Goal: Information Seeking & Learning: Learn about a topic

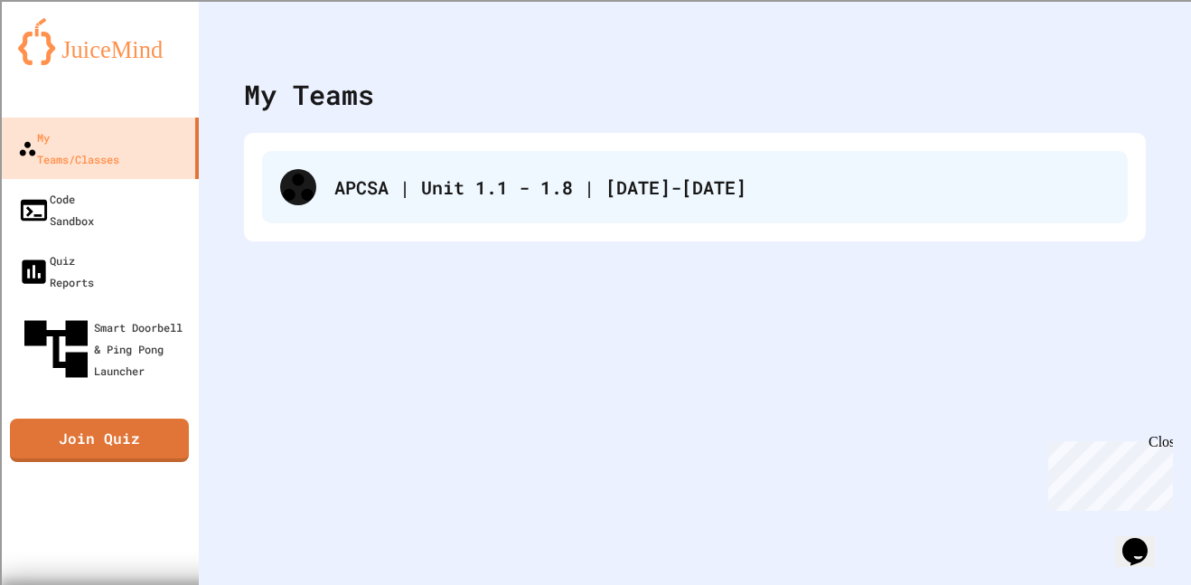
click at [332, 193] on div "APCSA | Unit 1.1 - 1.8 | [DATE]-[DATE]" at bounding box center [695, 187] width 866 height 72
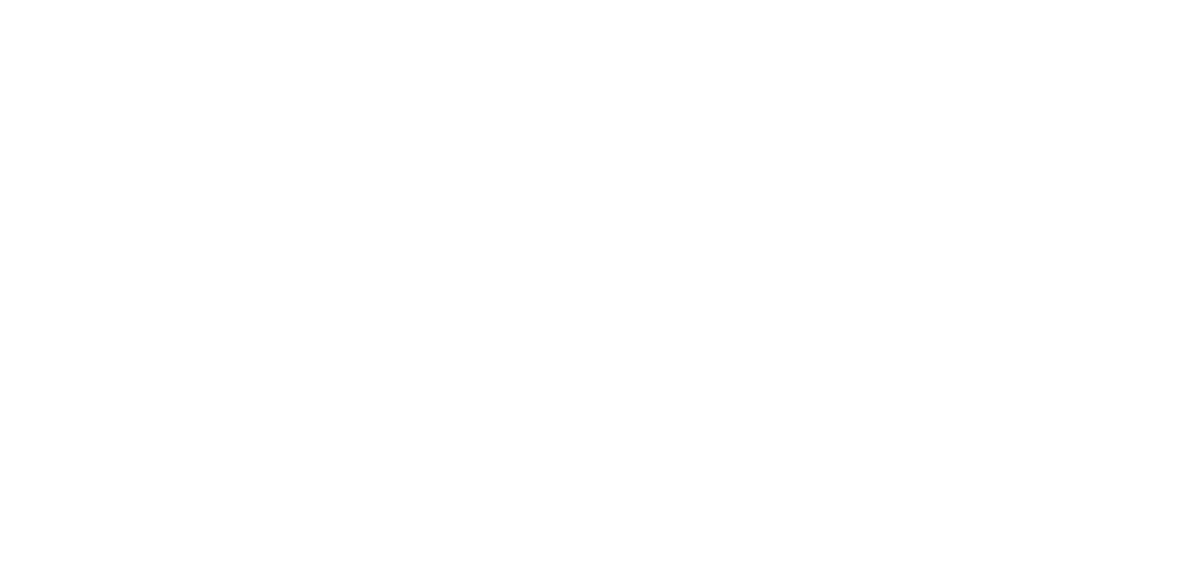
click at [332, 193] on div at bounding box center [595, 292] width 1180 height 585
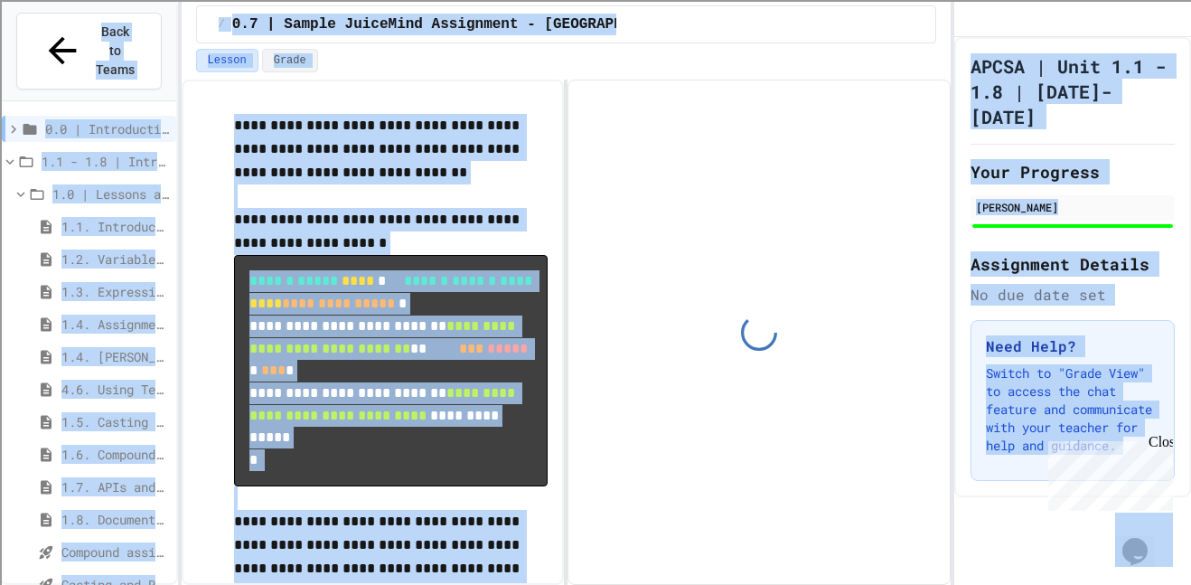
click at [16, 311] on div "1.4. Assignment and Input" at bounding box center [89, 324] width 174 height 26
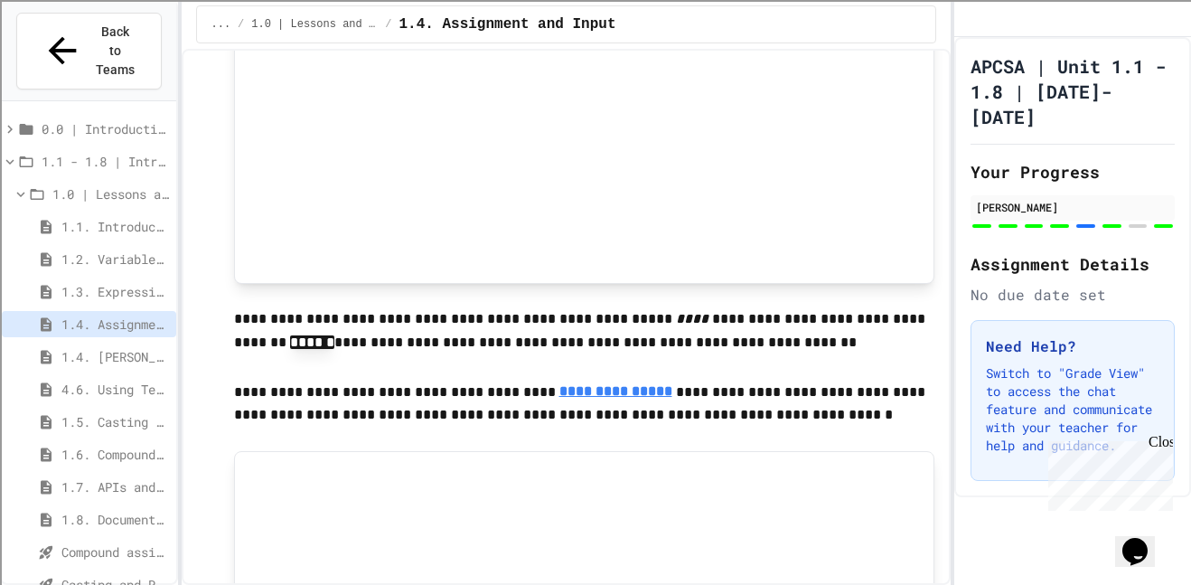
scroll to position [951, 0]
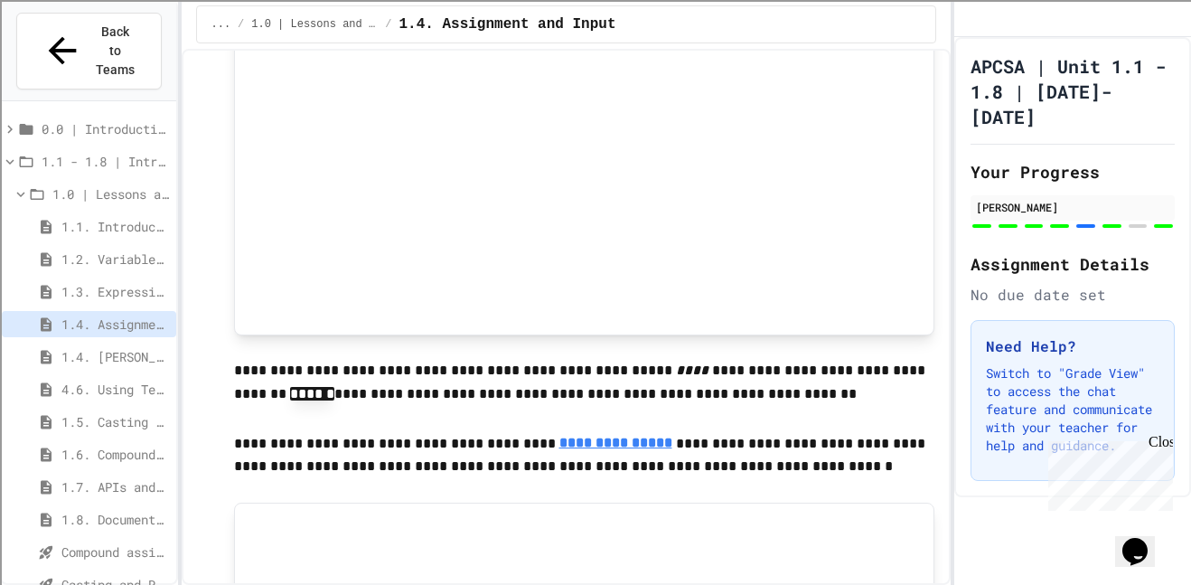
click at [74, 380] on span "4.6. Using Text Files" at bounding box center [115, 389] width 108 height 19
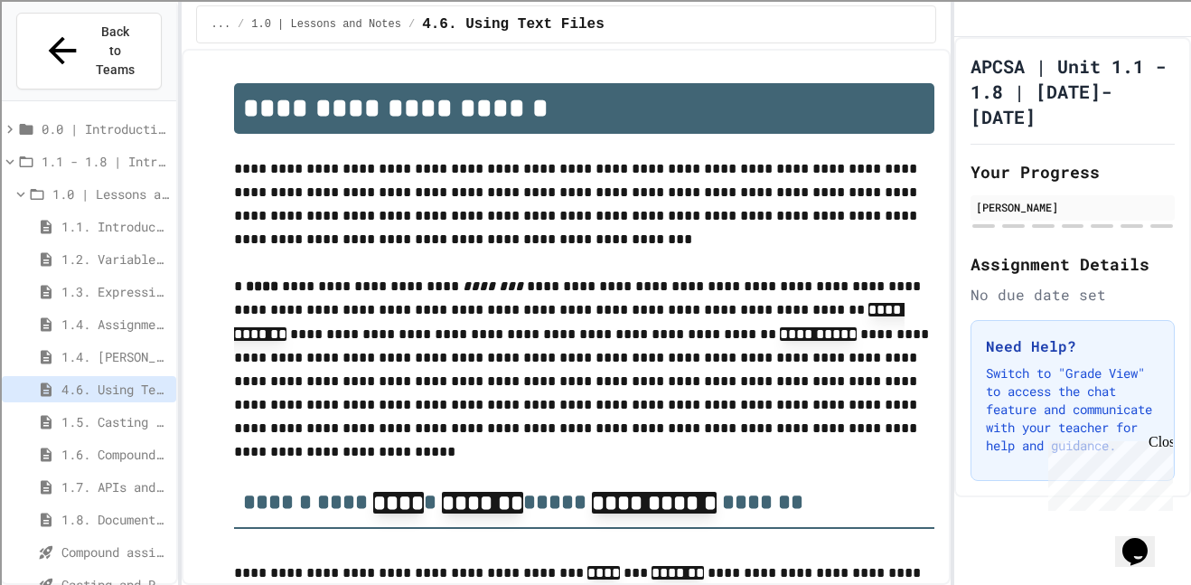
click at [74, 347] on span "1.4. [PERSON_NAME] and User Input" at bounding box center [115, 356] width 108 height 19
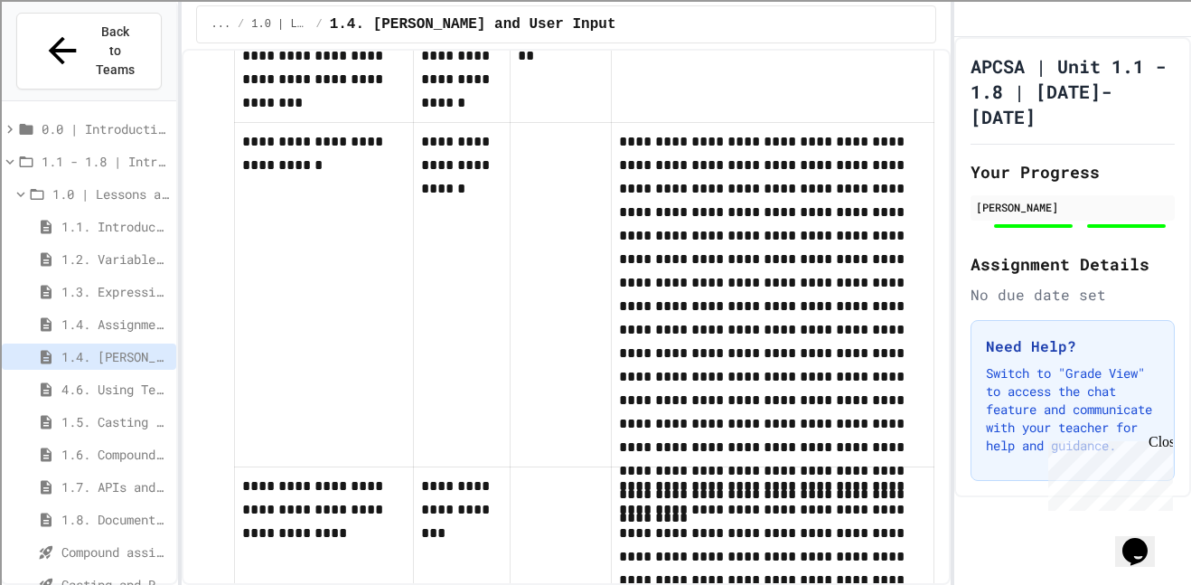
scroll to position [6677, 0]
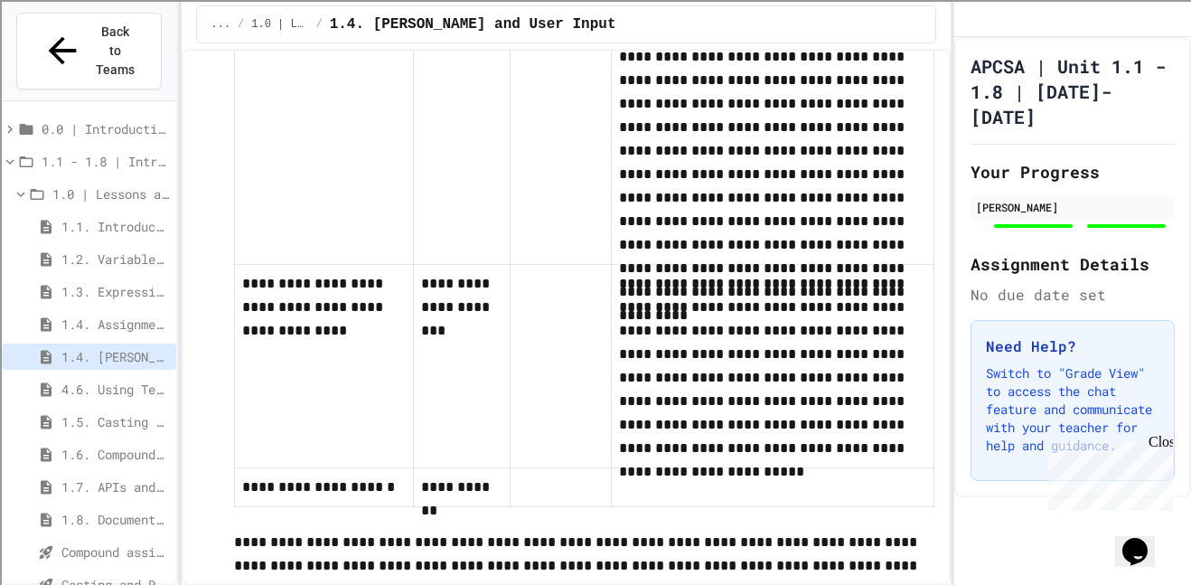
click at [104, 376] on div "4.6. Using Text Files" at bounding box center [89, 389] width 174 height 26
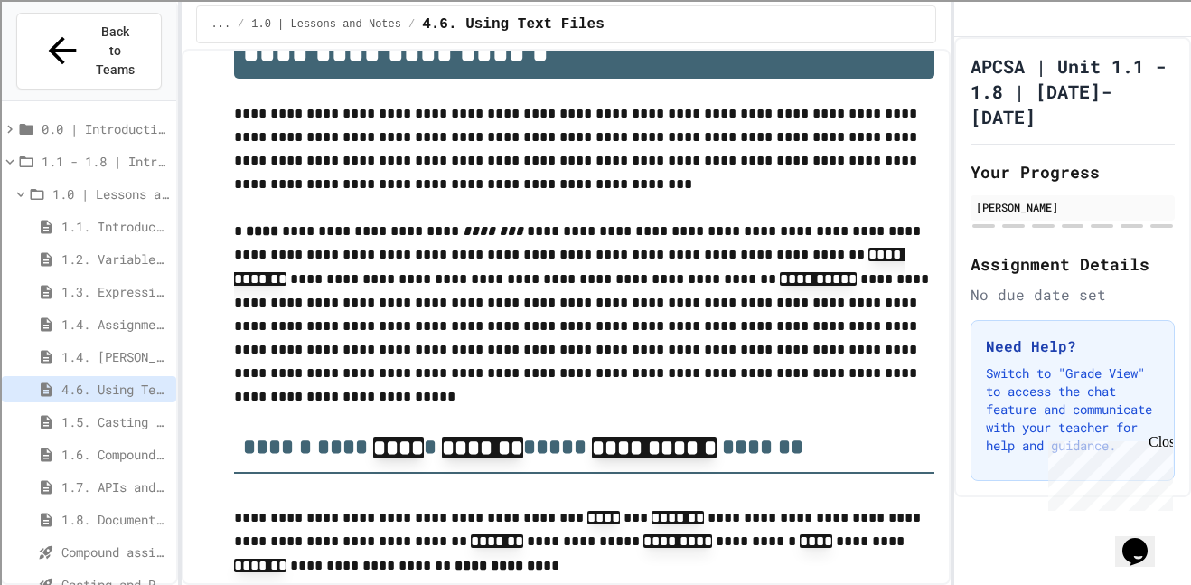
scroll to position [56, 0]
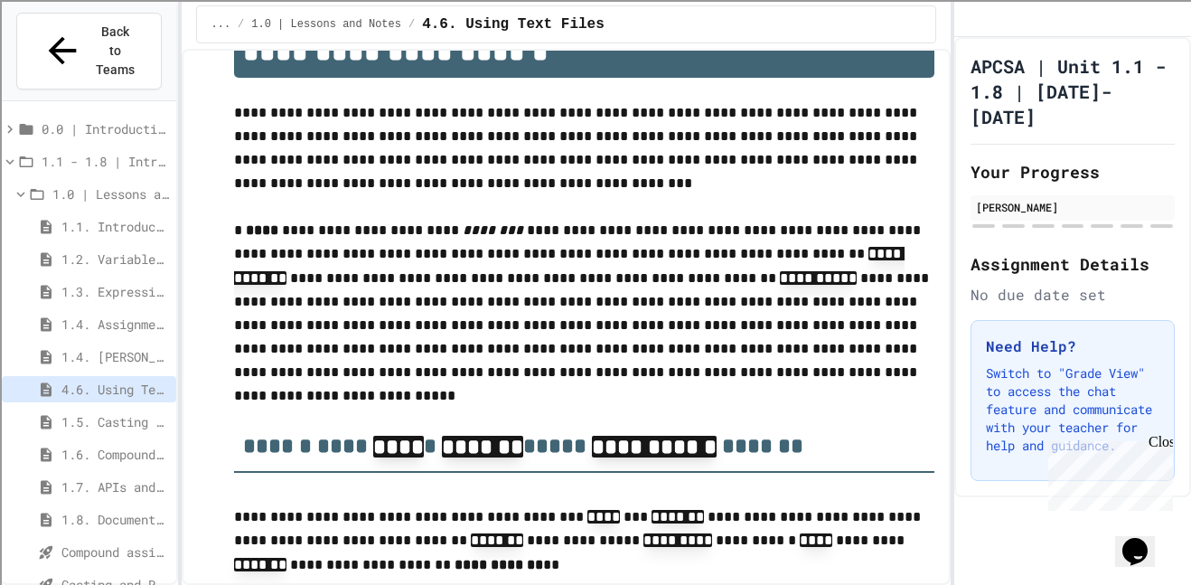
click at [494, 380] on p "**********" at bounding box center [584, 302] width 701 height 166
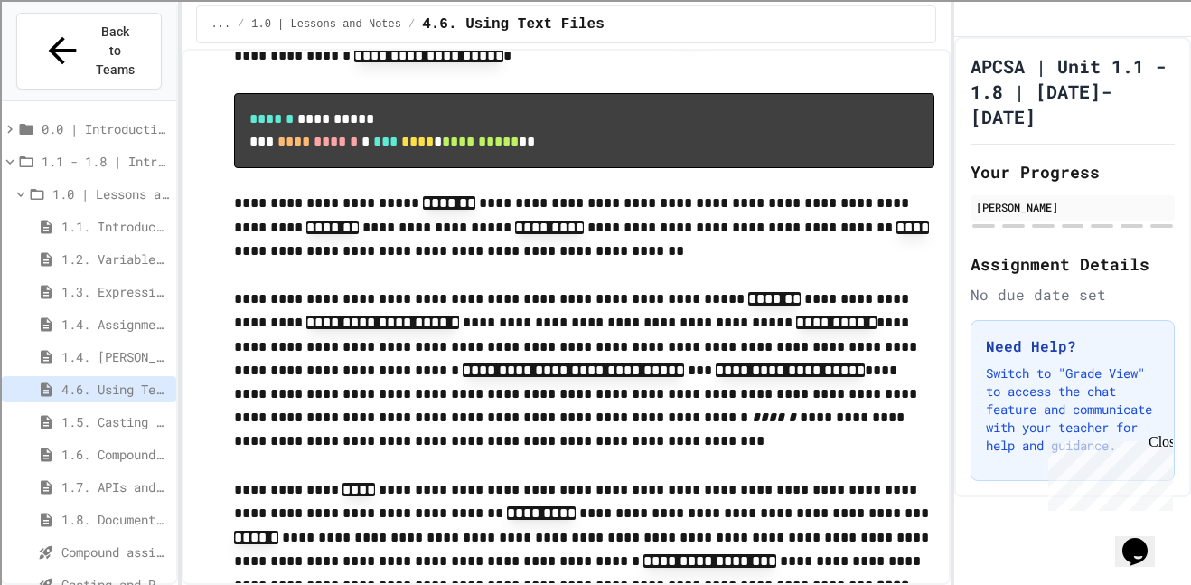
scroll to position [667, 0]
